Goal: Task Accomplishment & Management: Manage account settings

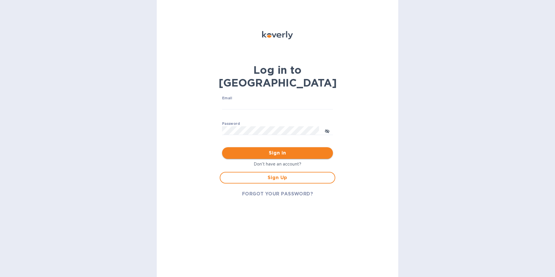
type input "[EMAIL_ADDRESS][DOMAIN_NAME]"
click at [288, 150] on span "Sign in" at bounding box center [278, 153] width 102 height 7
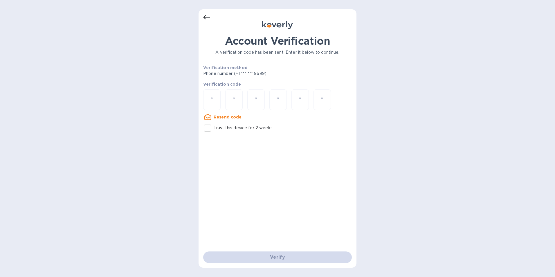
click at [216, 99] on div at bounding box center [211, 99] width 17 height 21
type input "1"
type input "0"
type input "1"
type input "8"
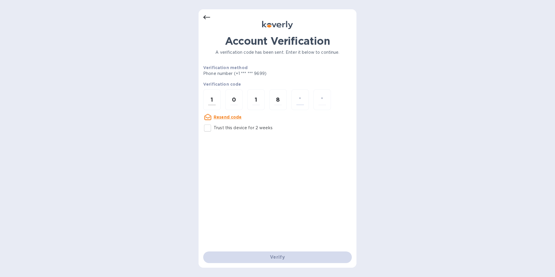
type input "7"
type input "4"
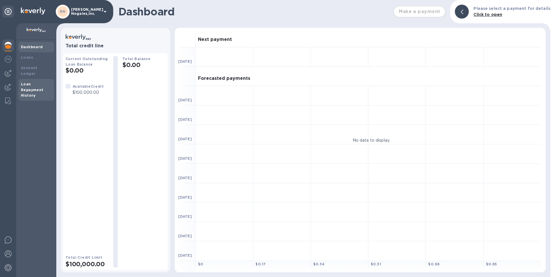
click at [33, 84] on b "Loan Repayment History" at bounding box center [32, 90] width 23 height 16
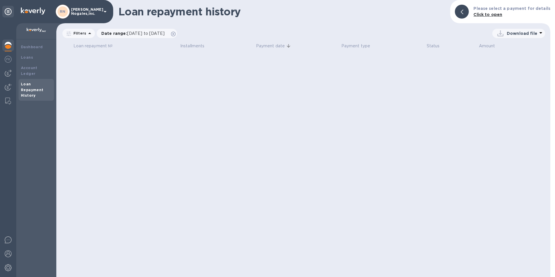
click at [538, 33] on icon at bounding box center [541, 32] width 7 height 7
click at [510, 65] on li "PDF file" at bounding box center [520, 63] width 40 height 16
